Goal: Transaction & Acquisition: Book appointment/travel/reservation

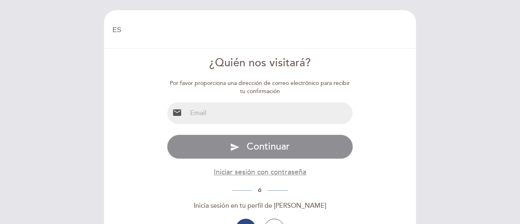
select select "es"
click at [232, 106] on input "email" at bounding box center [270, 113] width 166 height 22
type input "marialauratassi@gmail.com"
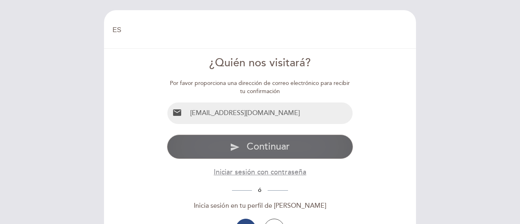
click at [283, 150] on span "Continuar" at bounding box center [268, 147] width 43 height 12
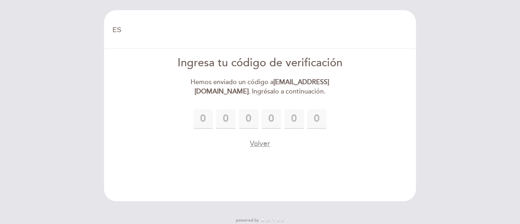
type input "6"
type input "4"
type input "1"
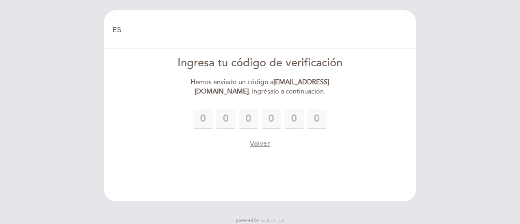
type input "7"
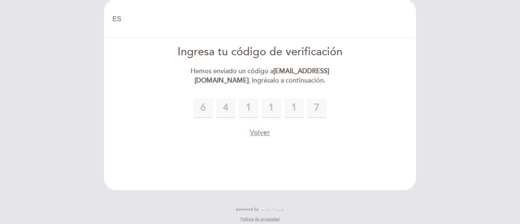
scroll to position [17, 0]
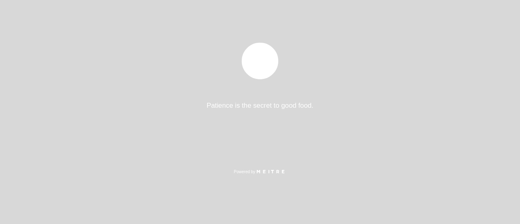
select select "es"
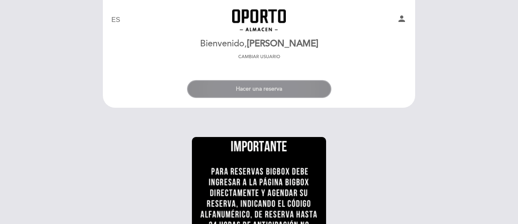
drag, startPoint x: 278, startPoint y: 87, endPoint x: 341, endPoint y: 112, distance: 67.2
click at [278, 88] on button "Hacer una reserva" at bounding box center [259, 89] width 144 height 18
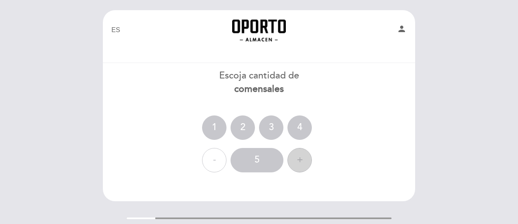
click at [300, 162] on div "+" at bounding box center [299, 160] width 24 height 24
click at [300, 163] on div "+" at bounding box center [299, 160] width 24 height 24
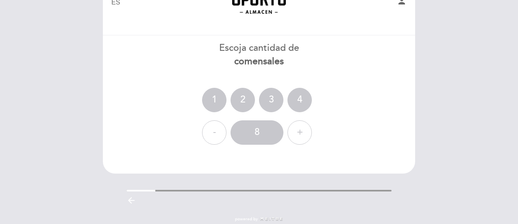
scroll to position [41, 0]
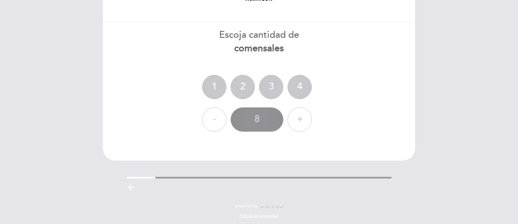
click at [260, 122] on div "8" at bounding box center [257, 119] width 53 height 24
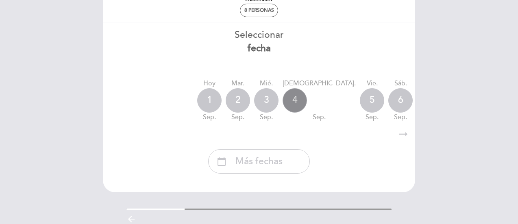
click at [298, 100] on div "4" at bounding box center [295, 100] width 24 height 24
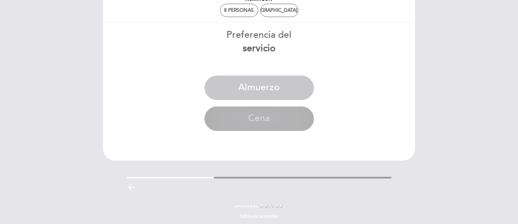
click at [279, 119] on button "Cena" at bounding box center [259, 119] width 109 height 24
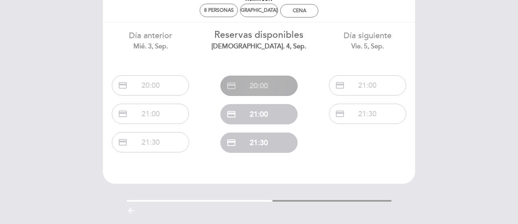
click at [263, 84] on button "credit_card 20:00" at bounding box center [258, 86] width 77 height 20
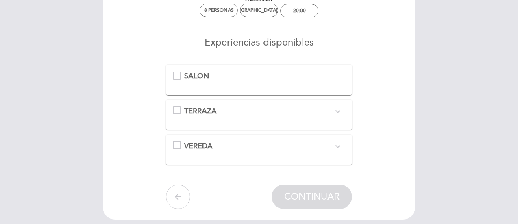
scroll to position [0, 0]
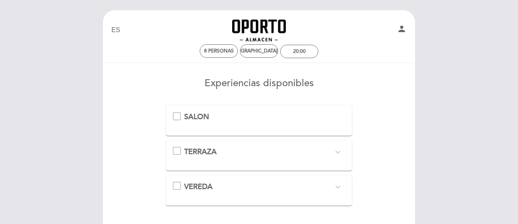
click at [179, 116] on div "SALON" at bounding box center [259, 117] width 173 height 11
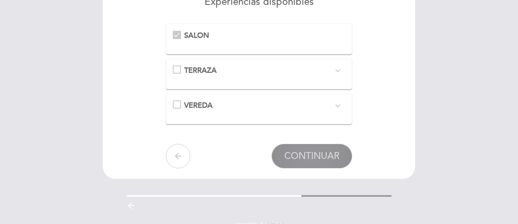
click at [332, 156] on span "CONTINUAR" at bounding box center [311, 155] width 55 height 11
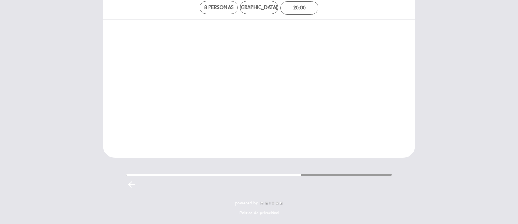
scroll to position [44, 0]
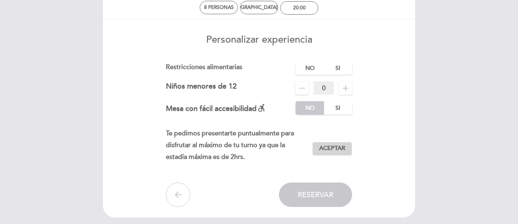
click at [340, 151] on span "Aceptar" at bounding box center [332, 148] width 26 height 9
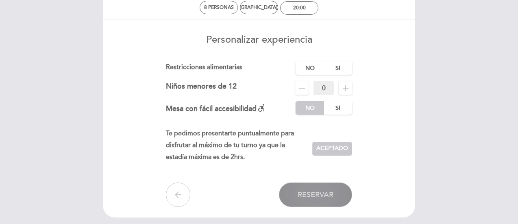
click at [339, 194] on button "Reservar" at bounding box center [315, 195] width 73 height 24
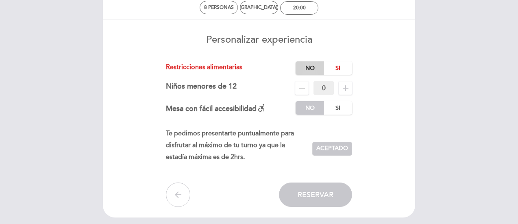
click at [310, 68] on label "No" at bounding box center [310, 67] width 28 height 13
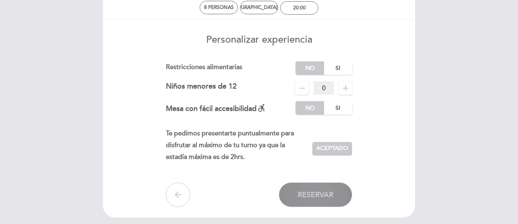
click at [325, 198] on span "Reservar" at bounding box center [316, 194] width 36 height 9
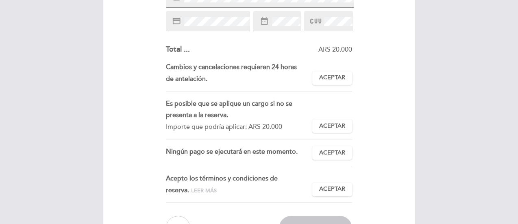
scroll to position [203, 0]
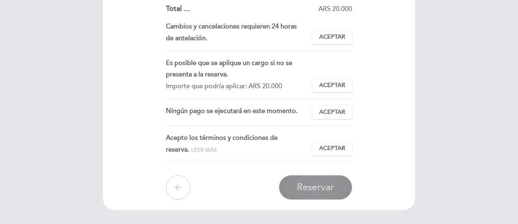
click at [312, 187] on span "Reservar" at bounding box center [315, 187] width 37 height 11
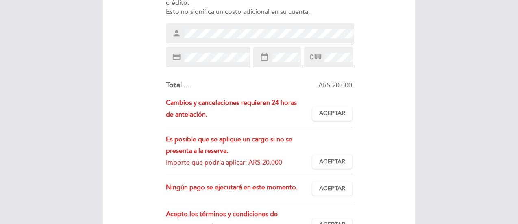
scroll to position [122, 0]
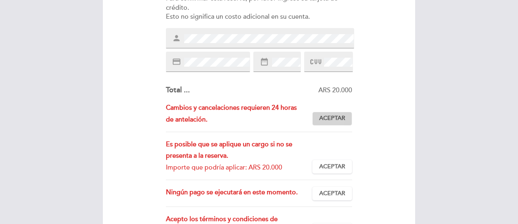
click at [329, 120] on span "Aceptar" at bounding box center [332, 118] width 26 height 9
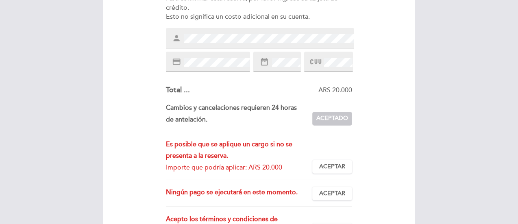
scroll to position [163, 0]
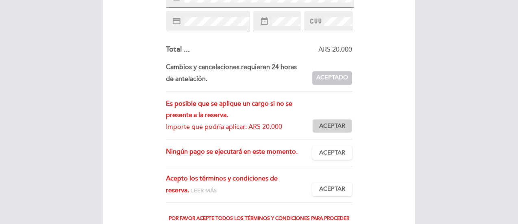
click at [330, 124] on span "Aceptar" at bounding box center [332, 126] width 26 height 9
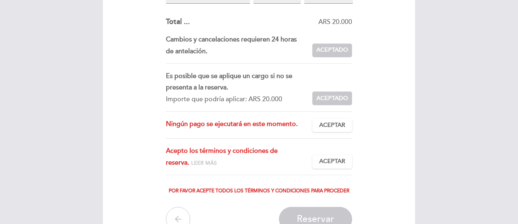
scroll to position [203, 0]
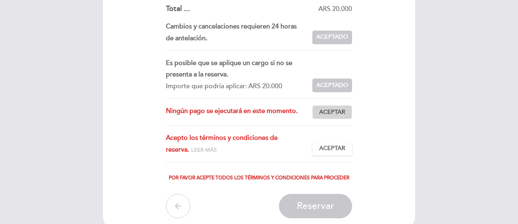
click at [333, 114] on span "Aceptar" at bounding box center [332, 112] width 26 height 9
click at [191, 149] on span "Leer más" at bounding box center [204, 150] width 26 height 7
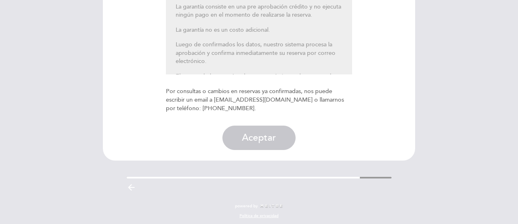
scroll to position [182, 0]
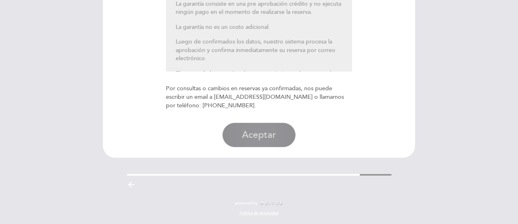
click at [275, 136] on button "Aceptar" at bounding box center [258, 135] width 73 height 24
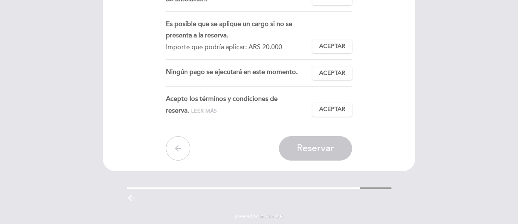
scroll to position [244, 0]
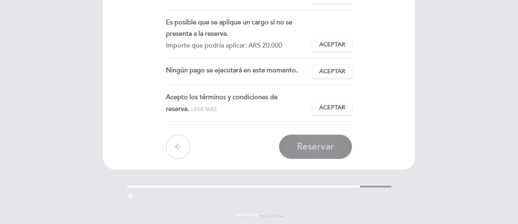
click at [323, 150] on span "Reservar" at bounding box center [315, 146] width 37 height 11
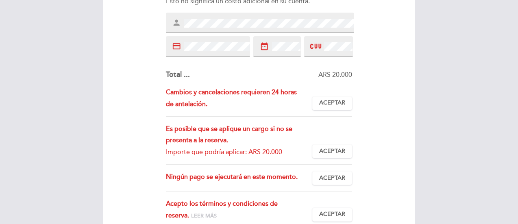
scroll to position [122, 0]
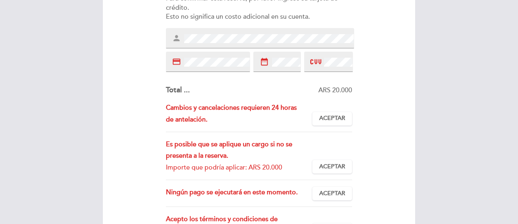
click at [322, 60] on span at bounding box center [337, 62] width 30 height 10
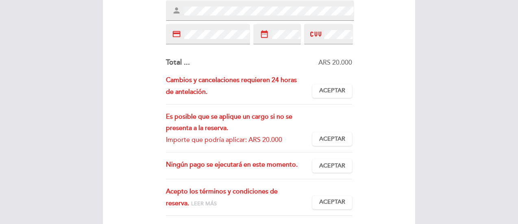
scroll to position [163, 0]
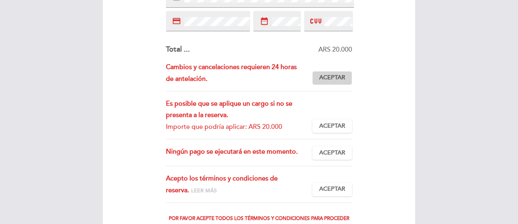
click at [343, 83] on button "Aceptar Aceptado" at bounding box center [332, 78] width 40 height 14
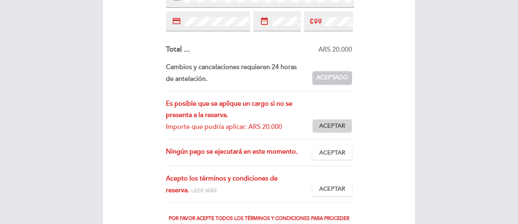
click at [348, 124] on button "Aceptar Aceptado" at bounding box center [332, 126] width 40 height 14
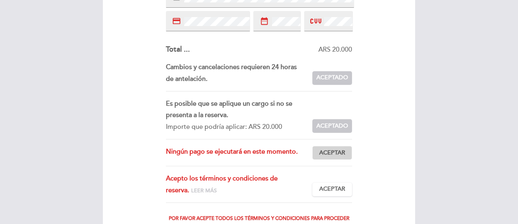
click at [346, 151] on button "Aceptar Aceptado" at bounding box center [332, 153] width 40 height 14
click at [345, 187] on button "Aceptar Aceptado" at bounding box center [332, 190] width 40 height 14
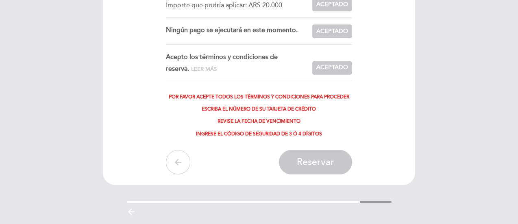
scroll to position [285, 0]
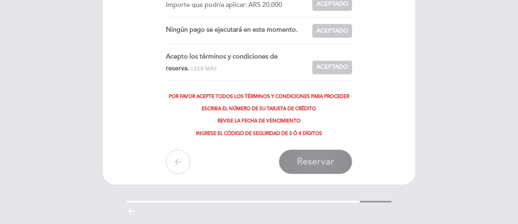
drag, startPoint x: 321, startPoint y: 164, endPoint x: 339, endPoint y: 174, distance: 20.8
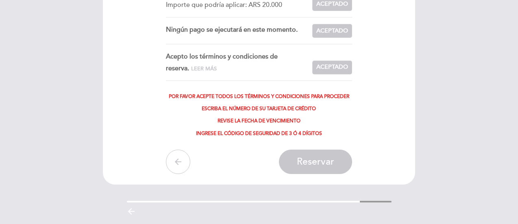
click at [322, 164] on span "Reservar" at bounding box center [315, 161] width 37 height 11
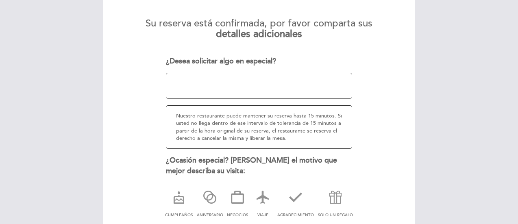
scroll to position [123, 0]
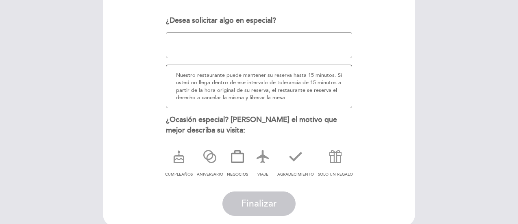
drag, startPoint x: 241, startPoint y: 157, endPoint x: 250, endPoint y: 168, distance: 14.1
click at [242, 157] on icon at bounding box center [237, 156] width 21 height 21
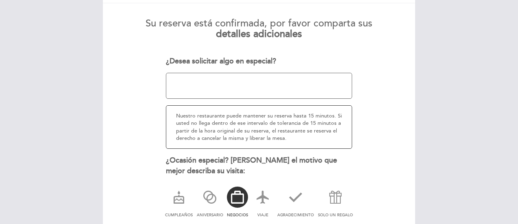
click at [198, 79] on textarea at bounding box center [259, 86] width 187 height 26
type textarea "u"
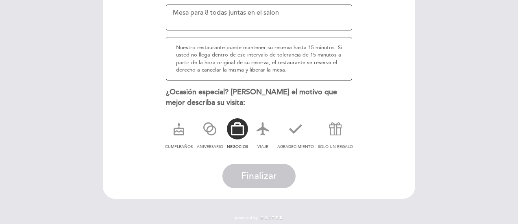
scroll to position [163, 0]
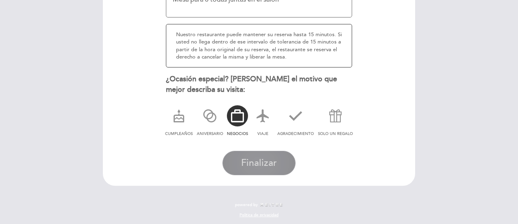
type textarea "Mesa para 8 todas juntas en el salon"
click at [280, 165] on button "Finalizar" at bounding box center [258, 163] width 73 height 24
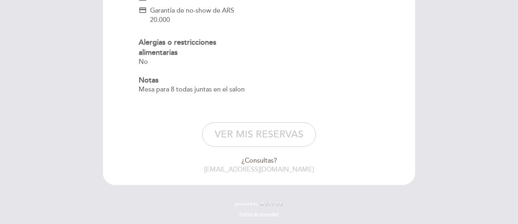
scroll to position [189, 0]
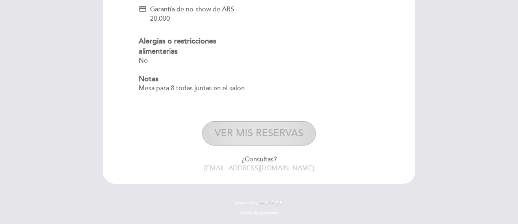
click at [267, 138] on button "VER MIS RESERVAS" at bounding box center [259, 133] width 114 height 24
select select "es"
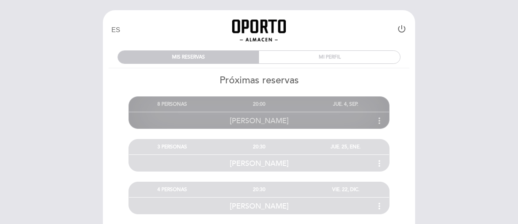
click at [377, 118] on icon "more_vert" at bounding box center [379, 121] width 10 height 10
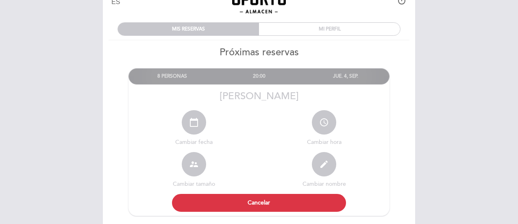
scroll to position [41, 0]
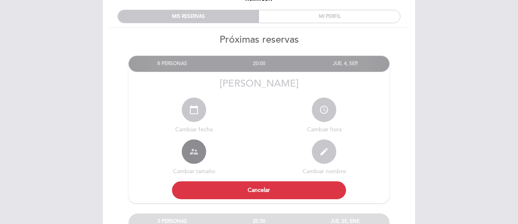
click at [198, 156] on icon "supervisor_account" at bounding box center [194, 152] width 10 height 10
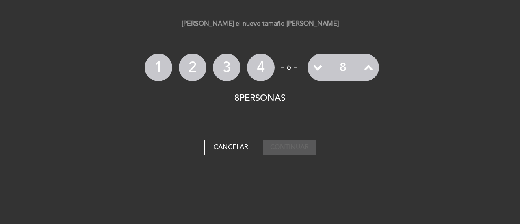
click at [368, 69] on icon at bounding box center [368, 67] width 9 height 9
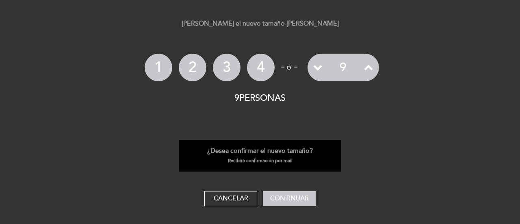
drag, startPoint x: 293, startPoint y: 201, endPoint x: 308, endPoint y: 210, distance: 17.9
click at [293, 201] on button "Continuar" at bounding box center [289, 198] width 53 height 15
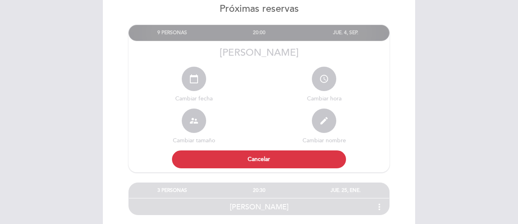
scroll to position [31, 0]
